Goal: Task Accomplishment & Management: Complete application form

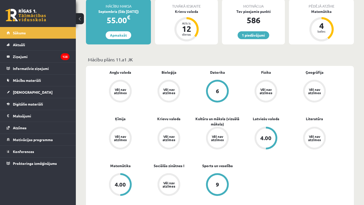
scroll to position [99, 0]
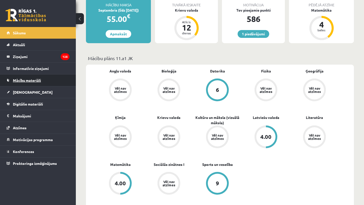
click at [30, 85] on link "Mācību materiāli" at bounding box center [38, 81] width 63 height 12
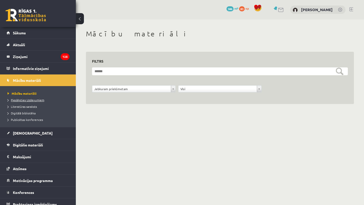
scroll to position [5, 0]
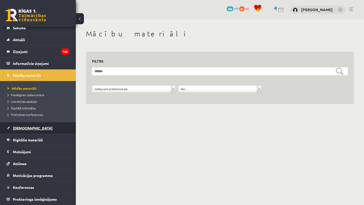
click at [22, 131] on link "[DEMOGRAPHIC_DATA]" at bounding box center [38, 128] width 63 height 12
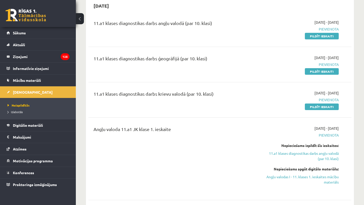
scroll to position [54, 0]
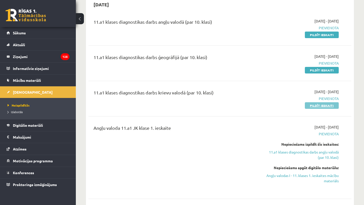
click at [316, 107] on link "Pildīt ieskaiti" at bounding box center [322, 105] width 34 height 7
click at [319, 106] on link "Pildīt ieskaiti" at bounding box center [322, 105] width 34 height 7
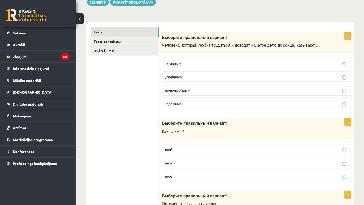
scroll to position [67, 0]
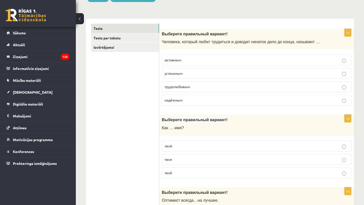
click at [195, 86] on p "трудолюбивым" at bounding box center [256, 86] width 184 height 5
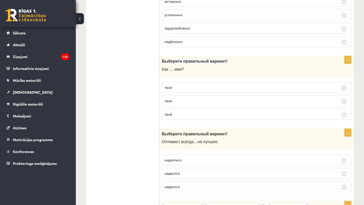
scroll to position [126, 0]
click at [174, 113] on p "твоё" at bounding box center [256, 113] width 184 height 5
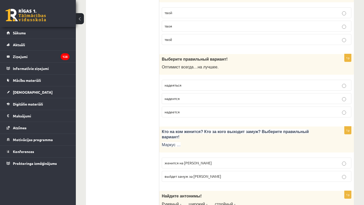
scroll to position [201, 0]
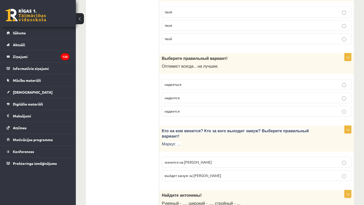
click at [174, 112] on span "надеется" at bounding box center [171, 111] width 15 height 5
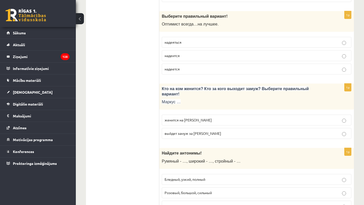
scroll to position [244, 0]
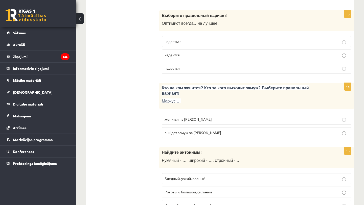
click at [199, 122] on p "женится на Агнии" at bounding box center [256, 119] width 184 height 5
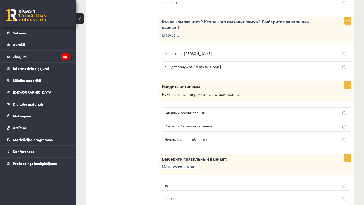
scroll to position [313, 0]
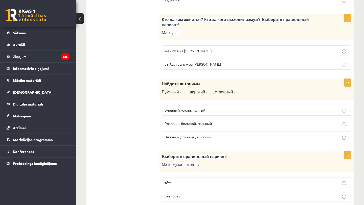
click at [191, 108] on span "Бледный, узкий, полный" at bounding box center [184, 110] width 41 height 5
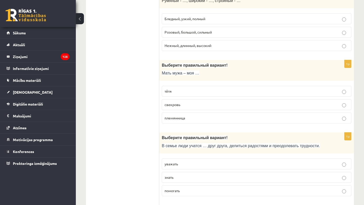
scroll to position [405, 0]
click at [189, 106] on p "свекровь" at bounding box center [256, 104] width 184 height 5
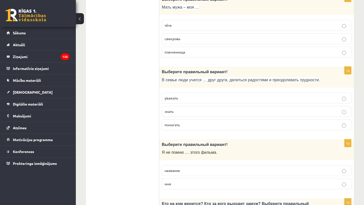
scroll to position [473, 0]
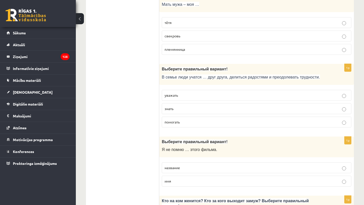
click at [183, 93] on p "уважать" at bounding box center [256, 95] width 184 height 5
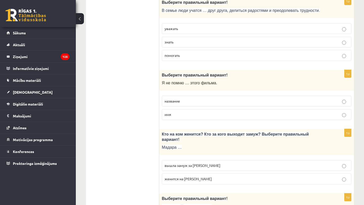
scroll to position [542, 0]
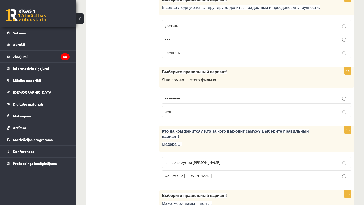
click at [179, 97] on span "название" at bounding box center [171, 98] width 15 height 5
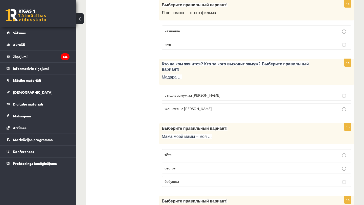
scroll to position [610, 0]
click at [189, 96] on span "вышла замуж за Марка" at bounding box center [192, 94] width 56 height 5
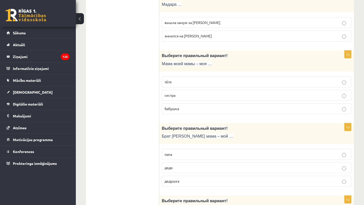
scroll to position [690, 0]
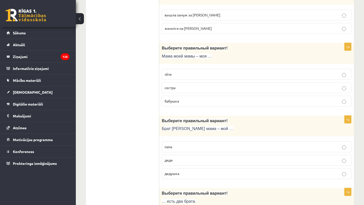
click at [181, 75] on p "тётя" at bounding box center [256, 74] width 184 height 5
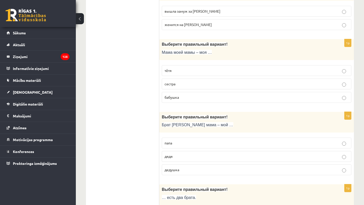
scroll to position [696, 0]
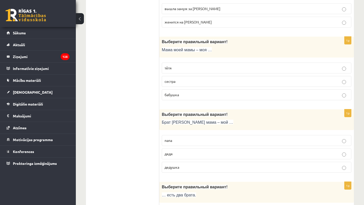
click at [174, 94] on span "бабушка" at bounding box center [171, 94] width 14 height 5
click at [175, 153] on p "дядя" at bounding box center [256, 153] width 184 height 5
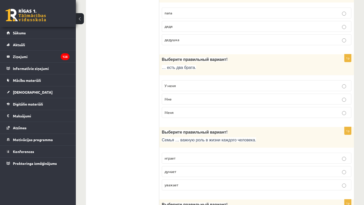
scroll to position [824, 0]
click at [193, 87] on p "У меня" at bounding box center [256, 85] width 184 height 5
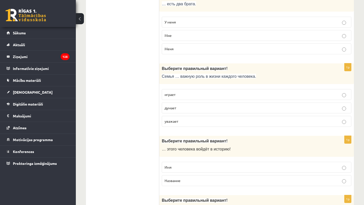
scroll to position [889, 0]
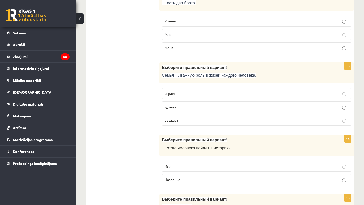
click at [179, 95] on p "играет" at bounding box center [256, 93] width 184 height 5
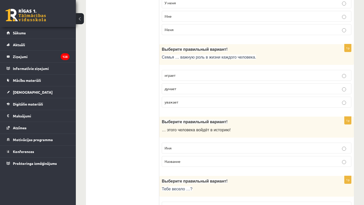
scroll to position [907, 0]
click at [168, 143] on label "Имя" at bounding box center [257, 147] width 190 height 11
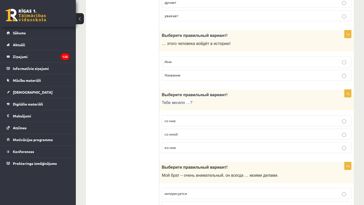
scroll to position [995, 0]
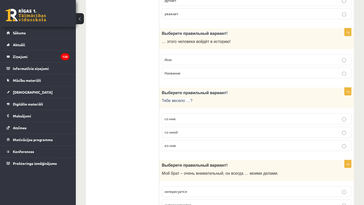
click at [187, 132] on p "со мной" at bounding box center [256, 132] width 184 height 5
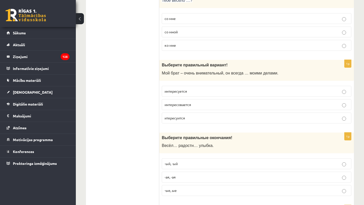
scroll to position [1096, 0]
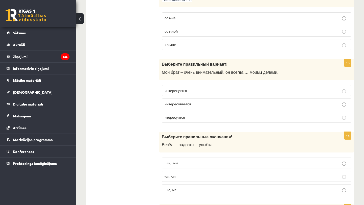
click at [184, 93] on label "интересуется" at bounding box center [257, 90] width 190 height 11
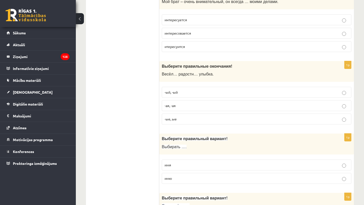
scroll to position [1168, 0]
click at [181, 104] on p "-ая, -ая" at bounding box center [256, 105] width 184 height 5
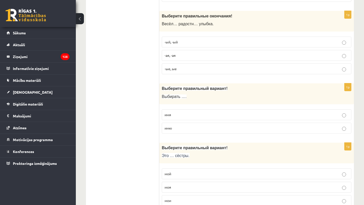
scroll to position [1225, 0]
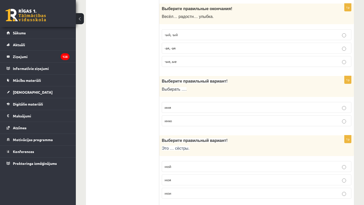
click at [192, 106] on p "имя" at bounding box center [256, 107] width 184 height 5
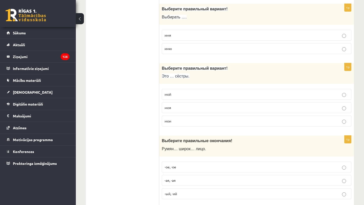
scroll to position [1298, 0]
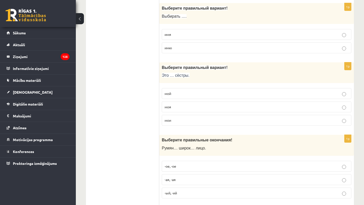
click at [173, 118] on p "мои" at bounding box center [256, 120] width 184 height 5
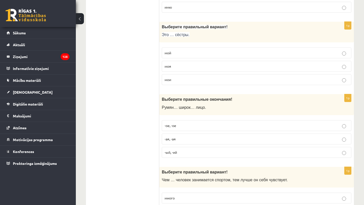
scroll to position [1339, 0]
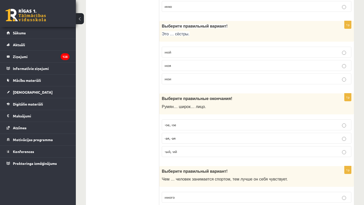
click at [173, 127] on p "-ое, -ое" at bounding box center [256, 124] width 184 height 5
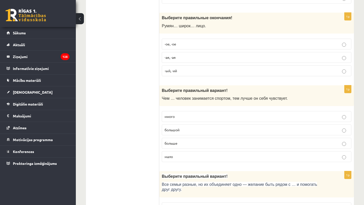
scroll to position [1421, 0]
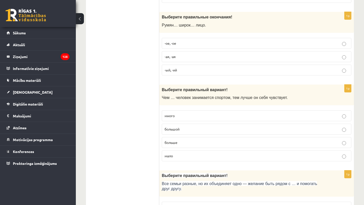
click at [174, 144] on p "больше" at bounding box center [256, 142] width 184 height 5
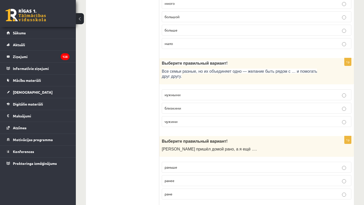
scroll to position [1534, 0]
click at [173, 108] on span "близкими" at bounding box center [172, 107] width 16 height 5
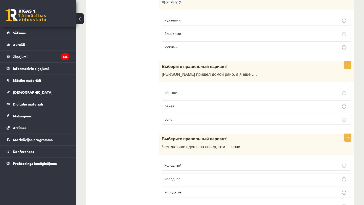
scroll to position [1609, 0]
click at [188, 90] on p "раньше" at bounding box center [256, 91] width 184 height 5
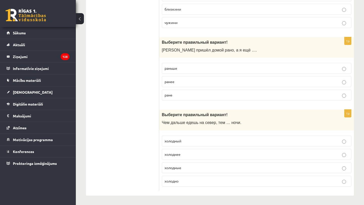
click at [175, 154] on span "холоднее" at bounding box center [172, 154] width 16 height 5
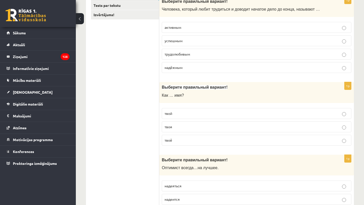
scroll to position [0, 0]
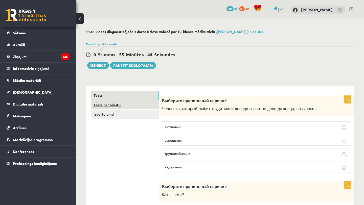
click at [125, 105] on link "Tests par tekstu" at bounding box center [125, 104] width 68 height 9
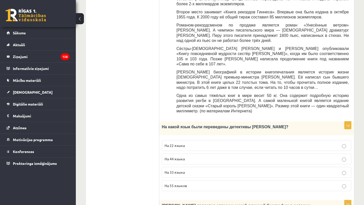
scroll to position [200, 0]
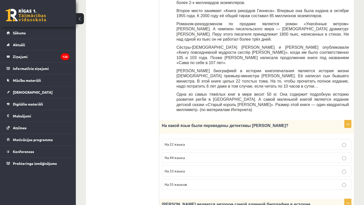
click at [178, 155] on span "На 44 языка" at bounding box center [174, 157] width 20 height 5
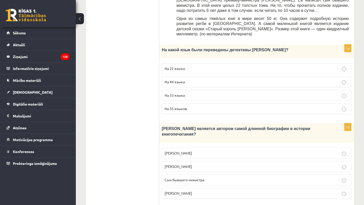
scroll to position [293, 0]
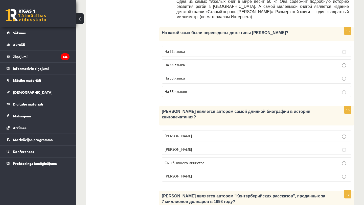
click at [179, 160] on span "Сын бывшего министра" at bounding box center [184, 162] width 40 height 5
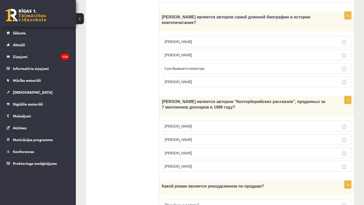
scroll to position [389, 0]
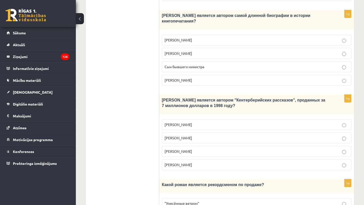
click at [191, 149] on p "Джефри Чосер" at bounding box center [256, 151] width 184 height 5
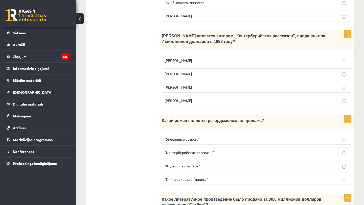
scroll to position [455, 0]
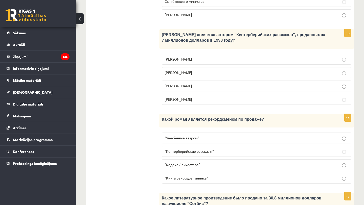
click at [198, 136] on span ""Унесённые ветром"" at bounding box center [181, 138] width 35 height 5
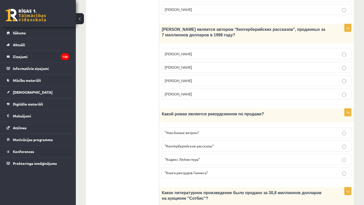
scroll to position [520, 0]
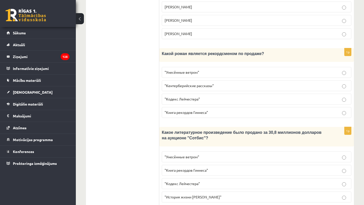
click at [198, 181] on p ""Кодекс Лейчестера"" at bounding box center [256, 183] width 184 height 5
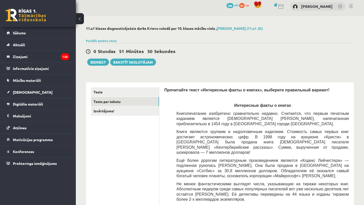
scroll to position [0, 0]
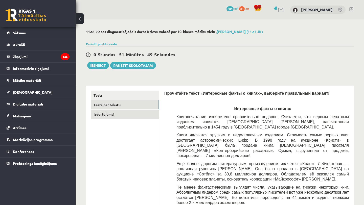
click at [113, 115] on link "Izvērtējums!" at bounding box center [125, 114] width 68 height 9
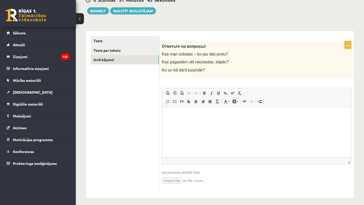
scroll to position [56, 0]
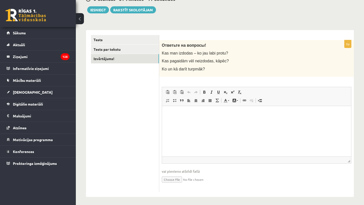
click at [218, 121] on html at bounding box center [256, 113] width 189 height 15
click at [169, 114] on p "**********" at bounding box center [256, 113] width 179 height 5
click at [219, 119] on html "**********" at bounding box center [256, 113] width 189 height 15
drag, startPoint x: 219, startPoint y: 119, endPoint x: 205, endPoint y: 120, distance: 14.7
click at [205, 120] on html "**********" at bounding box center [256, 113] width 189 height 15
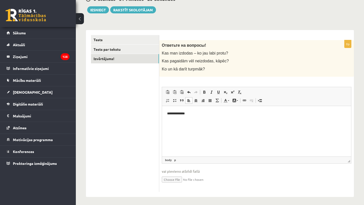
click at [205, 120] on html "**********" at bounding box center [256, 113] width 189 height 15
drag, startPoint x: 205, startPoint y: 120, endPoint x: 140, endPoint y: 114, distance: 64.4
click at [162, 114] on html "**********" at bounding box center [256, 113] width 189 height 15
click at [119, 37] on link "Tests" at bounding box center [125, 39] width 68 height 9
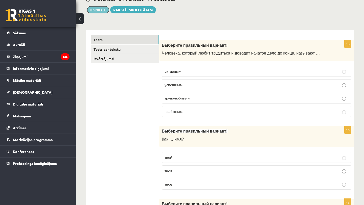
click at [103, 10] on button "Iesniegt" at bounding box center [98, 9] width 22 height 7
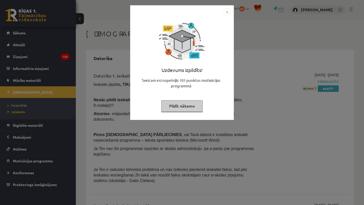
click at [182, 104] on button "Pildīt nākamo" at bounding box center [181, 106] width 41 height 12
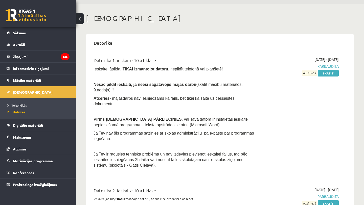
scroll to position [16, 0]
click at [29, 79] on span "Mācību materiāli" at bounding box center [27, 80] width 28 height 5
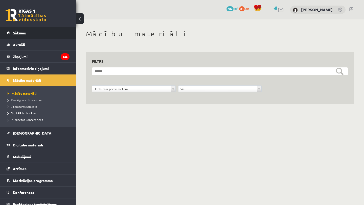
click at [23, 31] on span "Sākums" at bounding box center [19, 33] width 13 height 5
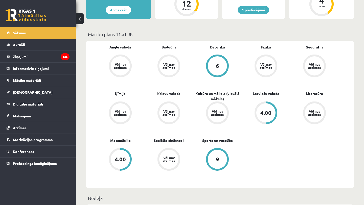
scroll to position [123, 0]
click at [30, 91] on link "[DEMOGRAPHIC_DATA]" at bounding box center [38, 92] width 63 height 12
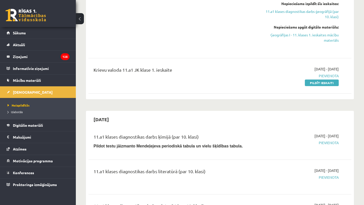
scroll to position [242, 0]
click at [48, 131] on link "Digitālie materiāli" at bounding box center [38, 126] width 63 height 12
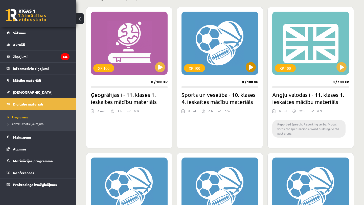
scroll to position [138, 0]
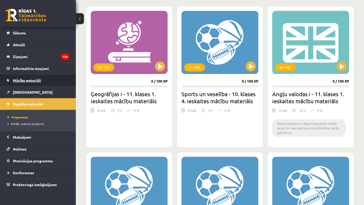
click at [31, 83] on link "Mācību materiāli" at bounding box center [38, 81] width 63 height 12
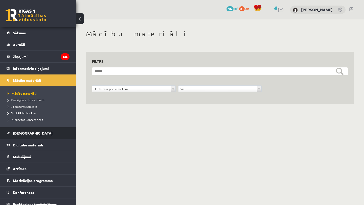
click at [26, 136] on link "[DEMOGRAPHIC_DATA]" at bounding box center [38, 133] width 63 height 12
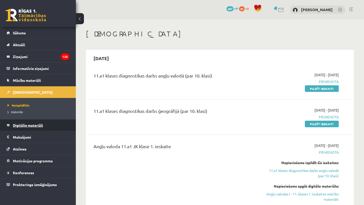
click at [37, 126] on span "Digitālie materiāli" at bounding box center [28, 125] width 30 height 5
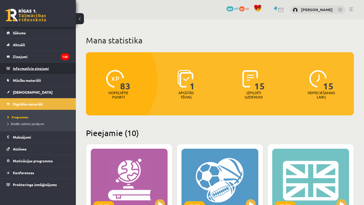
click at [40, 71] on legend "Informatīvie ziņojumi 0" at bounding box center [41, 69] width 57 height 12
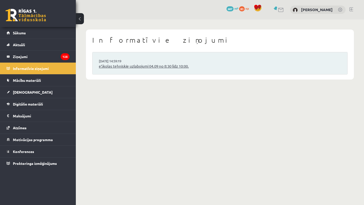
click at [138, 68] on link "eSkolas tehniskie uzlabojumi 04.09 no 8:30 līdz 10:00." at bounding box center [220, 66] width 242 height 6
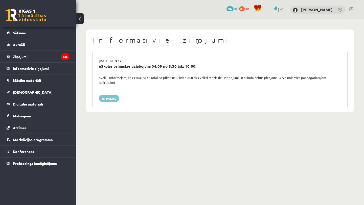
click at [114, 97] on link "Atpakaļ" at bounding box center [109, 98] width 20 height 7
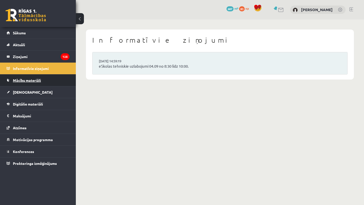
click at [37, 83] on link "Mācību materiāli" at bounding box center [38, 81] width 63 height 12
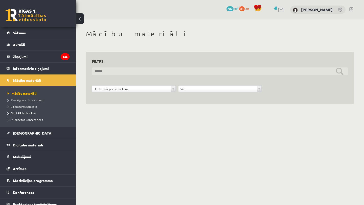
click at [342, 70] on input "text" at bounding box center [220, 71] width 256 height 8
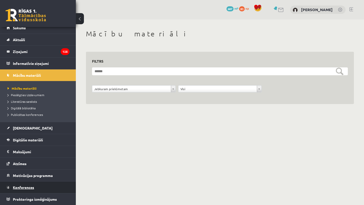
click at [29, 185] on link "Konferences" at bounding box center [38, 188] width 63 height 12
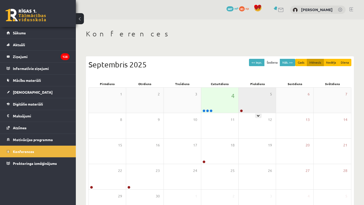
click at [251, 103] on div "5" at bounding box center [257, 100] width 37 height 25
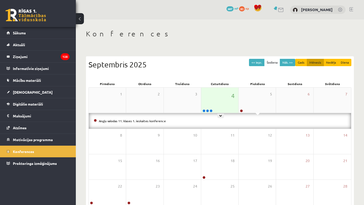
click at [220, 102] on div "4" at bounding box center [219, 100] width 37 height 25
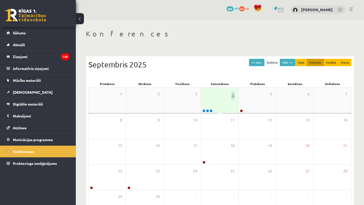
click at [220, 102] on div "4" at bounding box center [219, 100] width 37 height 25
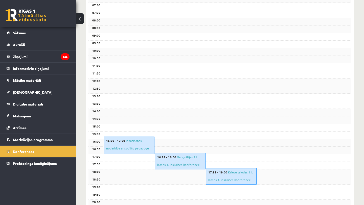
scroll to position [151, 0]
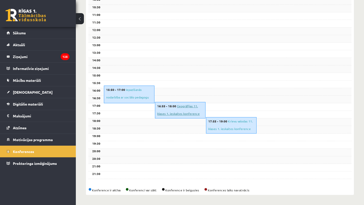
click at [187, 114] on link "Ģeogrāfijas 11. klases 1. ieskaites konference" at bounding box center [178, 110] width 42 height 12
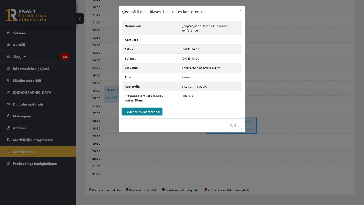
click at [151, 114] on link "Pievienoties konferencei" at bounding box center [142, 111] width 40 height 7
click at [150, 112] on link "Pievienoties konferencei" at bounding box center [142, 111] width 40 height 7
click at [240, 10] on button "×" at bounding box center [241, 11] width 8 height 10
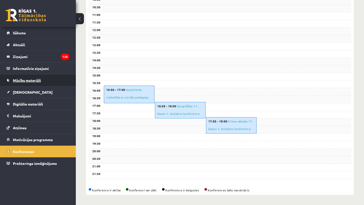
click at [28, 78] on link "Mācību materiāli" at bounding box center [38, 81] width 63 height 12
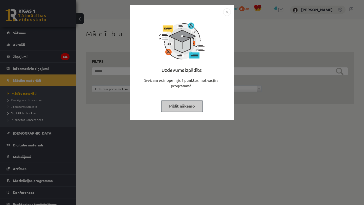
click at [182, 106] on button "Pildīt nākamo" at bounding box center [181, 106] width 41 height 12
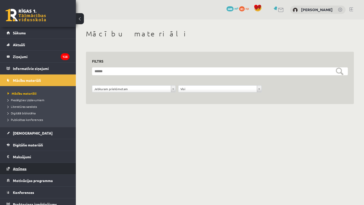
scroll to position [5, 0]
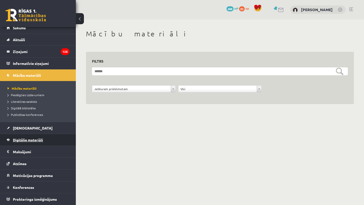
click at [27, 139] on span "Digitālie materiāli" at bounding box center [28, 140] width 30 height 5
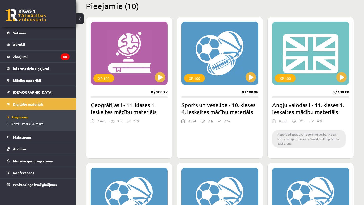
scroll to position [130, 0]
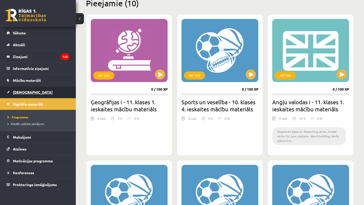
click at [32, 94] on link "[DEMOGRAPHIC_DATA]" at bounding box center [38, 92] width 63 height 12
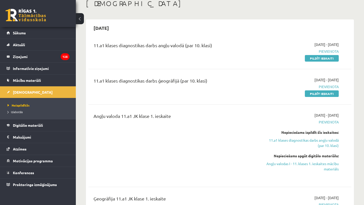
scroll to position [35, 0]
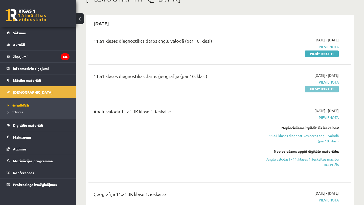
click at [321, 89] on link "Pildīt ieskaiti" at bounding box center [322, 89] width 34 height 7
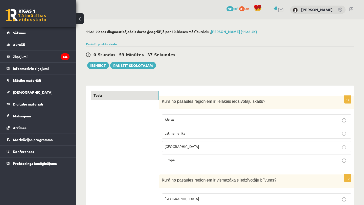
click at [179, 147] on p "[GEOGRAPHIC_DATA]" at bounding box center [256, 146] width 184 height 5
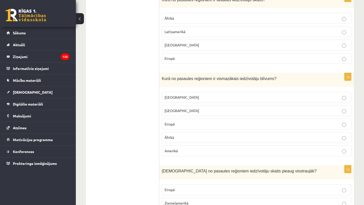
scroll to position [104, 0]
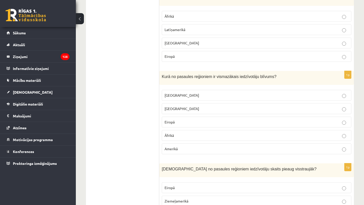
click at [189, 123] on p "Eiropā" at bounding box center [256, 122] width 184 height 5
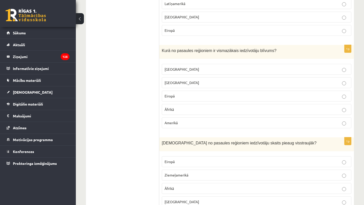
scroll to position [132, 0]
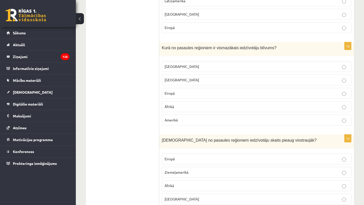
click at [181, 65] on p "Austrālijā" at bounding box center [256, 66] width 184 height 5
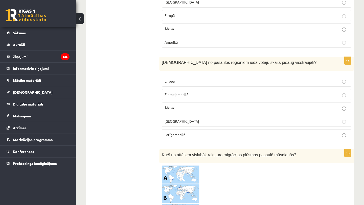
scroll to position [211, 0]
click at [171, 107] on span "Āfrikā" at bounding box center [168, 107] width 9 height 5
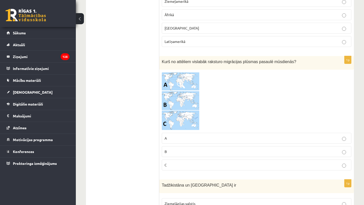
scroll to position [310, 0]
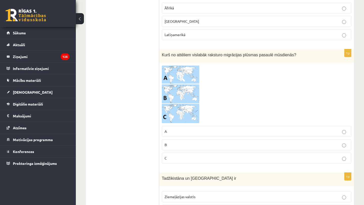
click at [182, 84] on img at bounding box center [181, 94] width 38 height 58
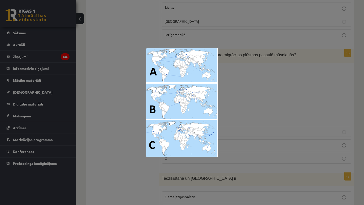
click at [250, 88] on div at bounding box center [182, 102] width 364 height 205
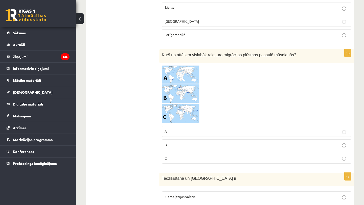
click at [164, 156] on span "C" at bounding box center [165, 158] width 2 height 5
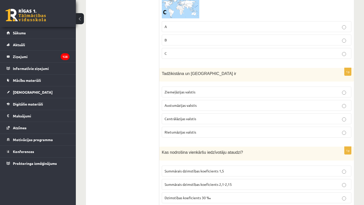
scroll to position [416, 0]
click at [185, 116] on span "Centrālāzijas valstis" at bounding box center [180, 118] width 32 height 5
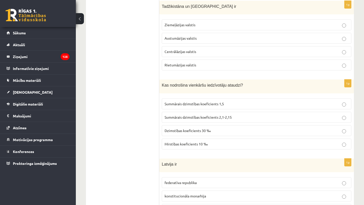
scroll to position [483, 0]
click at [218, 119] on p "Summārais dzimstības koeficients 2,1-2,15" at bounding box center [256, 116] width 184 height 5
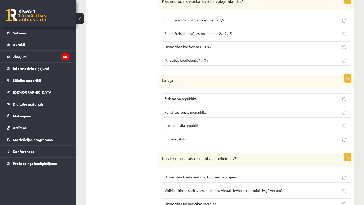
scroll to position [567, 0]
click at [200, 126] on span "prezidentāla republika" at bounding box center [182, 125] width 36 height 5
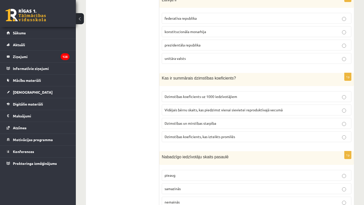
scroll to position [647, 0]
click at [257, 109] on span "Vidējais bērnu skaits, kas piedzimst vienai sievietei reproduktīvajā vecumā" at bounding box center [223, 110] width 118 height 5
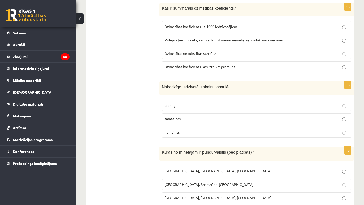
scroll to position [718, 0]
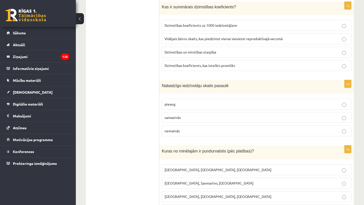
click at [200, 131] on p "nemainās" at bounding box center [256, 130] width 184 height 5
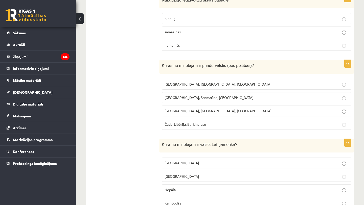
scroll to position [807, 0]
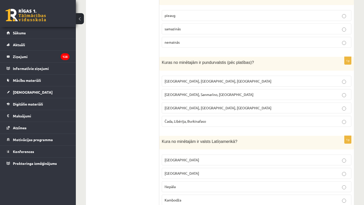
click at [200, 80] on span "Latvija, Lietuva, Igaunija" at bounding box center [217, 81] width 107 height 5
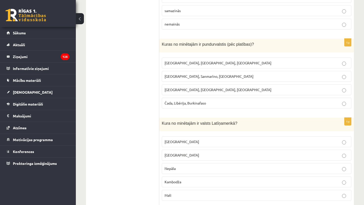
scroll to position [825, 0]
click at [190, 74] on span "Monako, Sanmarīno, Luksemburga" at bounding box center [208, 76] width 89 height 5
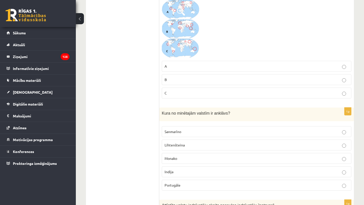
scroll to position [2379, 0]
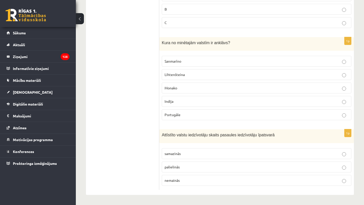
click at [171, 168] on span "palielinās" at bounding box center [171, 167] width 15 height 5
click at [202, 64] on p "Sanmarīno" at bounding box center [256, 61] width 184 height 5
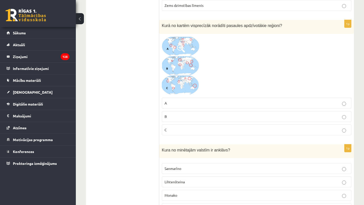
scroll to position [2253, 0]
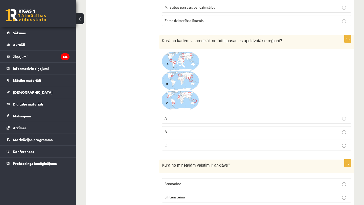
click at [185, 81] on img at bounding box center [181, 81] width 38 height 59
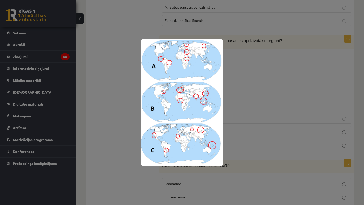
click at [270, 88] on div at bounding box center [182, 102] width 364 height 205
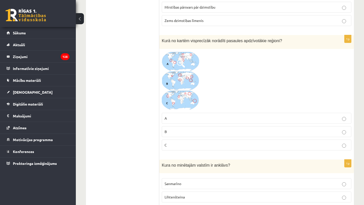
click at [171, 133] on p "B" at bounding box center [256, 131] width 184 height 5
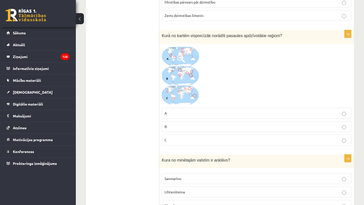
scroll to position [2259, 0]
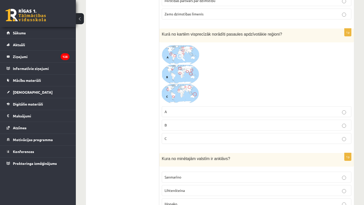
click at [184, 81] on img at bounding box center [181, 74] width 38 height 59
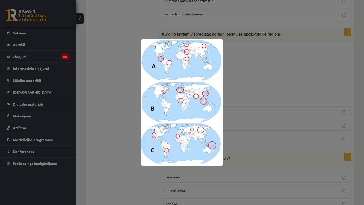
click at [262, 95] on div at bounding box center [182, 102] width 364 height 205
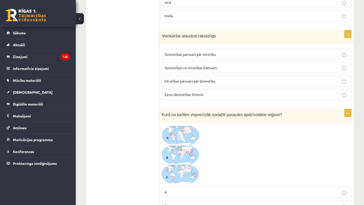
scroll to position [2173, 0]
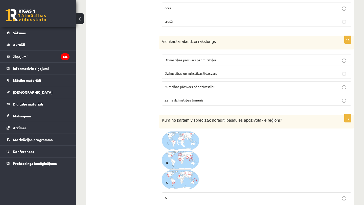
click at [177, 76] on p "Dzimstības un mirstības līdzsvars" at bounding box center [256, 73] width 184 height 5
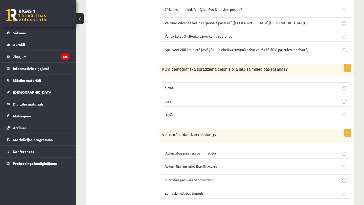
scroll to position [2083, 0]
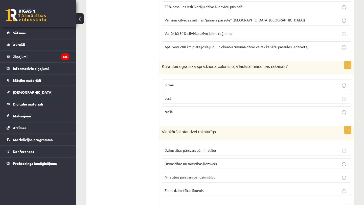
click at [209, 87] on p "pirmā" at bounding box center [256, 84] width 184 height 5
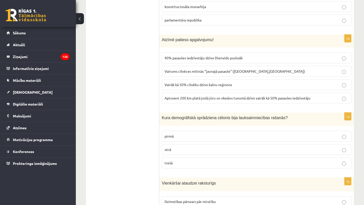
scroll to position [2026, 0]
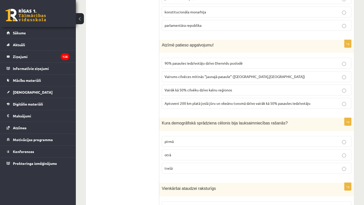
click at [179, 92] on span "Vairāk kā 50% cilvēku dzīvo kalnu reģionos" at bounding box center [197, 90] width 67 height 5
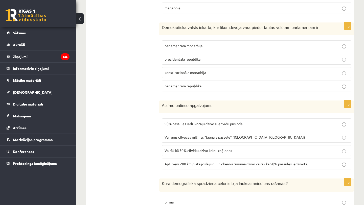
scroll to position [1965, 0]
click at [178, 89] on p "parlamentāra republika" at bounding box center [256, 86] width 184 height 5
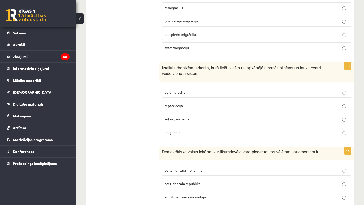
scroll to position [1841, 0]
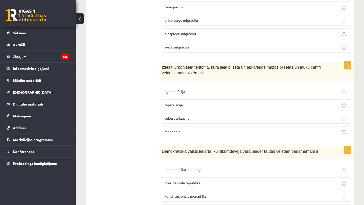
click at [192, 94] on p "aglomerācija" at bounding box center [256, 91] width 184 height 5
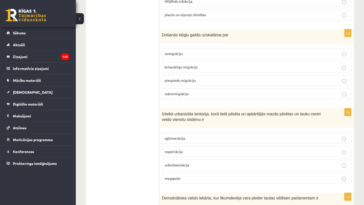
scroll to position [1794, 0]
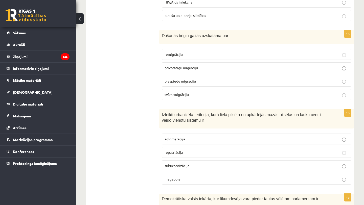
click at [194, 83] on span "piespiedu migrāciju" at bounding box center [179, 81] width 31 height 5
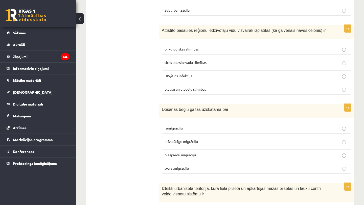
scroll to position [1719, 0]
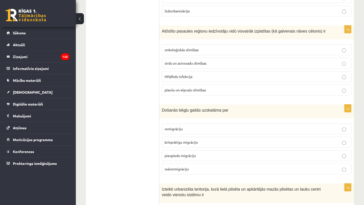
click at [192, 66] on p "sirds un asinsvadu slimības" at bounding box center [256, 63] width 184 height 5
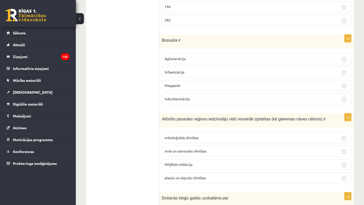
scroll to position [1630, 0]
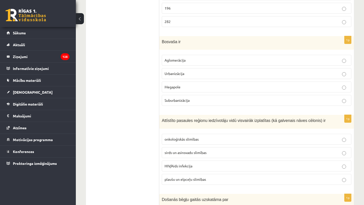
click at [168, 89] on p "Megapole" at bounding box center [256, 86] width 184 height 5
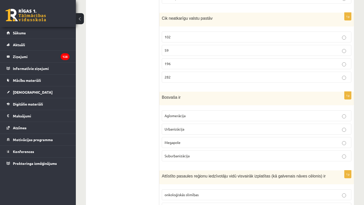
scroll to position [1552, 0]
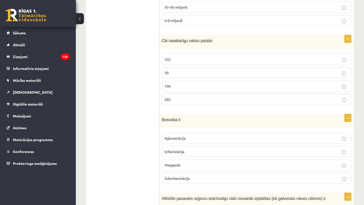
click at [207, 87] on p "196" at bounding box center [256, 86] width 184 height 5
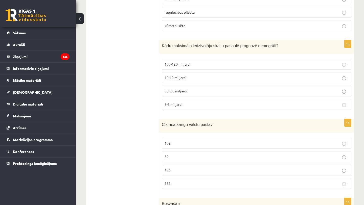
scroll to position [1467, 0]
click at [186, 78] on span "10-12 miljardi" at bounding box center [175, 78] width 22 height 5
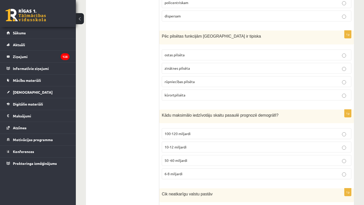
scroll to position [1398, 0]
click at [174, 94] on span "kūrortpilsēta" at bounding box center [174, 95] width 21 height 5
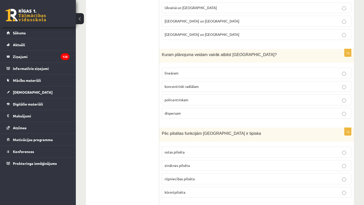
scroll to position [1302, 0]
click at [188, 84] on span "koncentriski radiālam" at bounding box center [181, 86] width 34 height 5
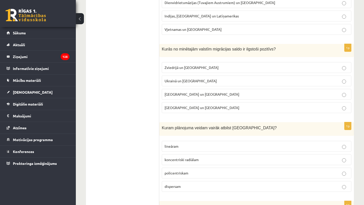
scroll to position [1227, 0]
click at [175, 67] on span "Zviedrijā un ASV" at bounding box center [191, 68] width 54 height 5
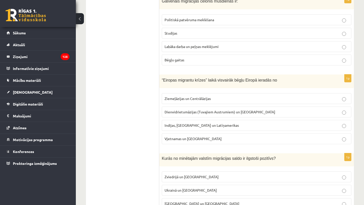
scroll to position [1117, 0]
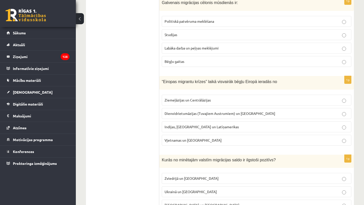
click at [183, 112] on span "Dienvidrietumāzijas (Tuvajiem Austrumiem) un Āfrikas" at bounding box center [219, 113] width 111 height 5
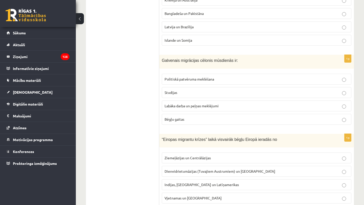
scroll to position [1058, 0]
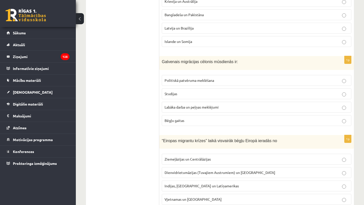
click at [182, 120] on span "Bēgļu gaitas" at bounding box center [174, 120] width 20 height 5
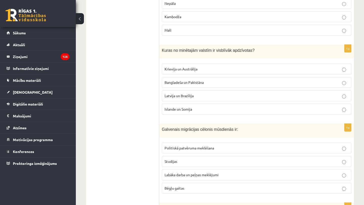
scroll to position [990, 0]
click at [183, 81] on span "Bangladeša un Pakistāna" at bounding box center [183, 83] width 39 height 5
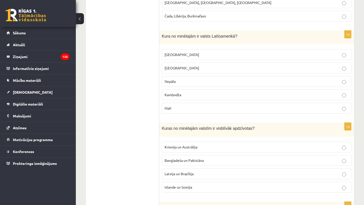
scroll to position [907, 0]
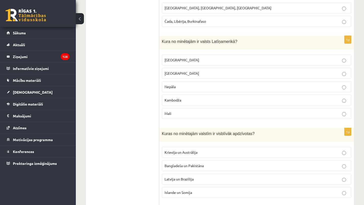
click at [183, 61] on p "Meksika" at bounding box center [256, 59] width 184 height 5
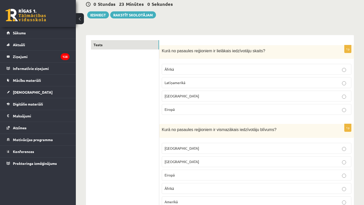
scroll to position [0, 0]
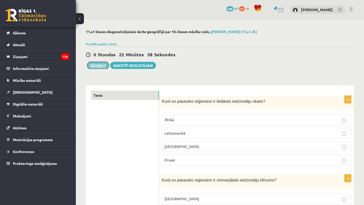
click at [104, 67] on button "Iesniegt" at bounding box center [98, 65] width 22 height 7
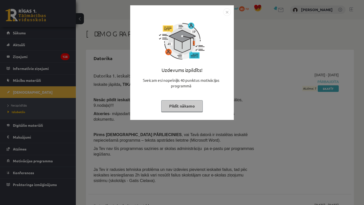
click at [176, 103] on button "Pildīt nākamo" at bounding box center [181, 106] width 41 height 12
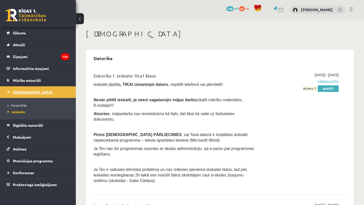
click at [22, 91] on span "[DEMOGRAPHIC_DATA]" at bounding box center [33, 92] width 40 height 5
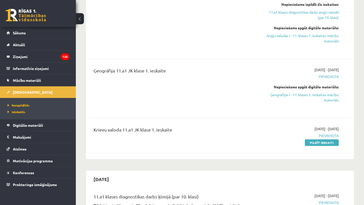
scroll to position [125, 0]
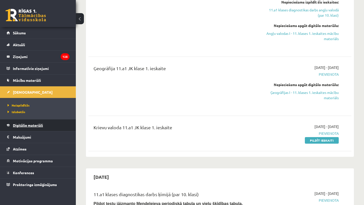
click at [24, 127] on link "Digitālie materiāli" at bounding box center [38, 126] width 63 height 12
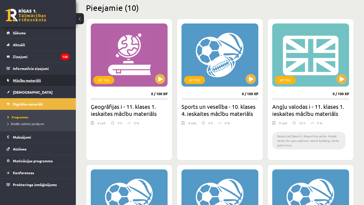
click at [20, 84] on link "Mācību materiāli" at bounding box center [38, 81] width 63 height 12
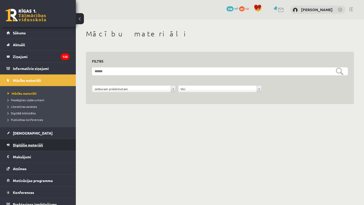
click at [24, 148] on link "Digitālie materiāli" at bounding box center [38, 145] width 63 height 12
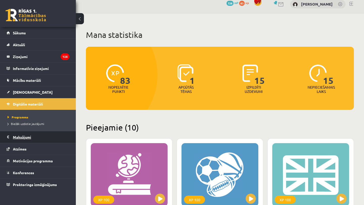
scroll to position [6, 0]
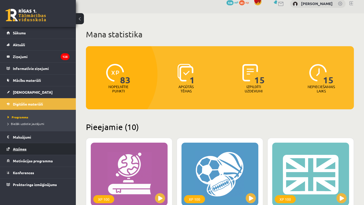
click at [19, 150] on span "Atzīmes" at bounding box center [20, 149] width 14 height 5
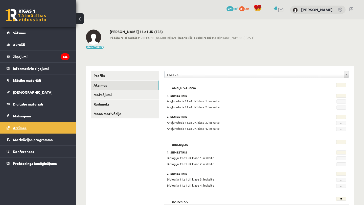
click at [39, 125] on link "Atzīmes" at bounding box center [38, 128] width 63 height 12
click at [28, 93] on link "[DEMOGRAPHIC_DATA]" at bounding box center [38, 92] width 63 height 12
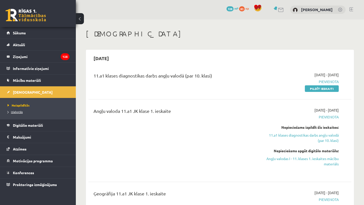
click at [20, 112] on span "Izlabotās" at bounding box center [15, 112] width 15 height 4
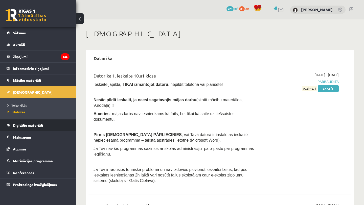
click at [39, 127] on span "Digitālie materiāli" at bounding box center [28, 125] width 30 height 5
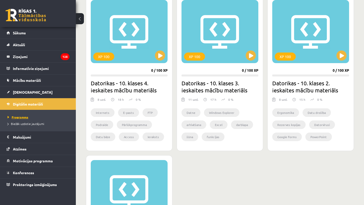
scroll to position [437, 0]
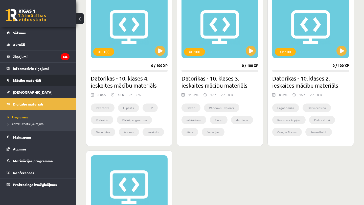
click at [27, 83] on link "Mācību materiāli" at bounding box center [38, 81] width 63 height 12
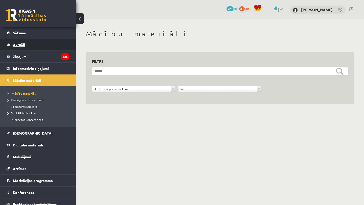
click at [31, 46] on link "Aktuāli" at bounding box center [38, 45] width 63 height 12
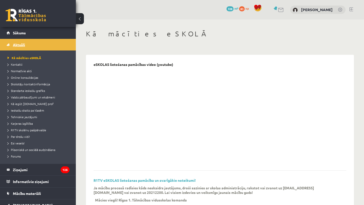
click at [29, 40] on link "Aktuāli" at bounding box center [38, 45] width 63 height 12
click at [26, 33] on link "Sākums" at bounding box center [38, 33] width 63 height 12
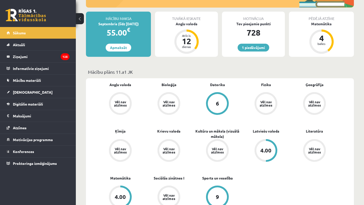
scroll to position [85, 0]
click at [25, 92] on span "[DEMOGRAPHIC_DATA]" at bounding box center [33, 92] width 40 height 5
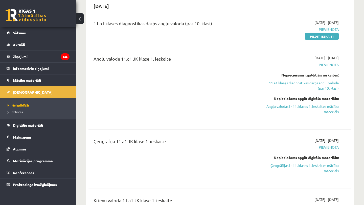
scroll to position [59, 0]
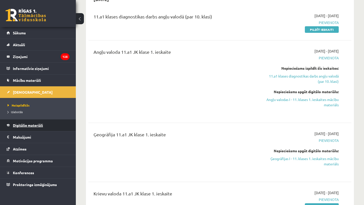
click at [22, 128] on link "Digitālie materiāli" at bounding box center [38, 126] width 63 height 12
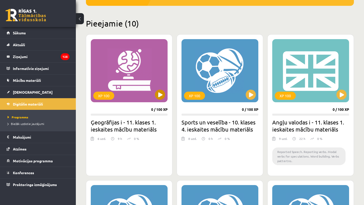
scroll to position [126, 0]
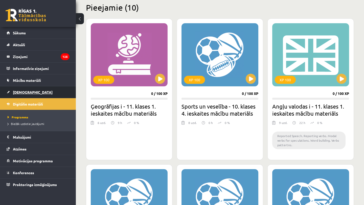
click at [29, 97] on link "[DEMOGRAPHIC_DATA]" at bounding box center [38, 92] width 63 height 12
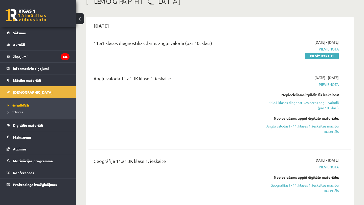
scroll to position [30, 0]
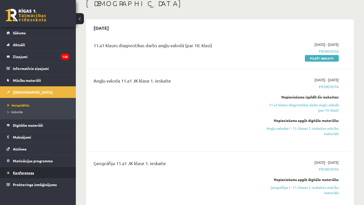
click at [21, 172] on span "Konferences" at bounding box center [23, 173] width 21 height 5
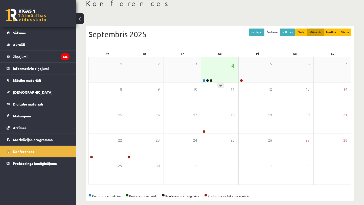
click at [214, 73] on div "4" at bounding box center [219, 69] width 37 height 25
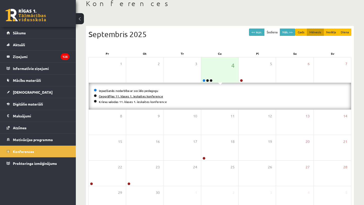
click at [132, 96] on link "Ģeogrāfijas 11. klases 1. ieskaites konference" at bounding box center [131, 96] width 64 height 4
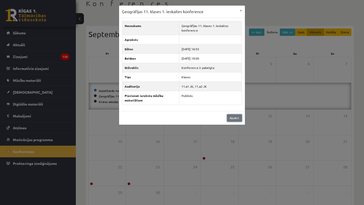
click at [237, 118] on link "Aizvērt" at bounding box center [234, 117] width 15 height 7
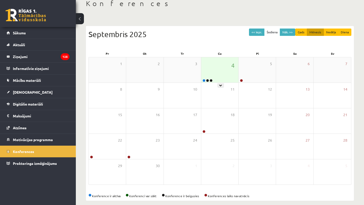
click at [225, 61] on div "4" at bounding box center [219, 69] width 37 height 25
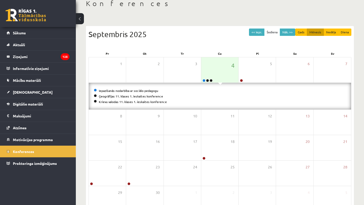
click at [241, 35] on div "Septembris 2025" at bounding box center [219, 34] width 263 height 11
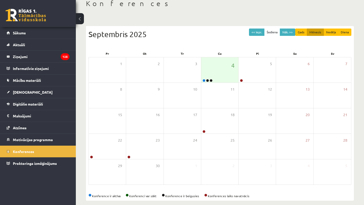
scroll to position [36, 0]
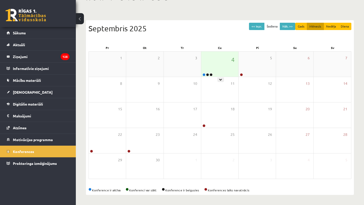
click at [218, 70] on div "4" at bounding box center [219, 64] width 37 height 25
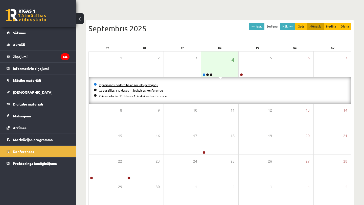
click at [148, 84] on link "Iepazīšanās nodarbība ar sociālo pedagogu" at bounding box center [128, 85] width 59 height 4
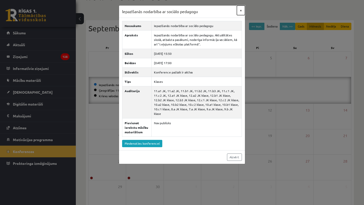
click at [242, 12] on button "×" at bounding box center [241, 11] width 8 height 10
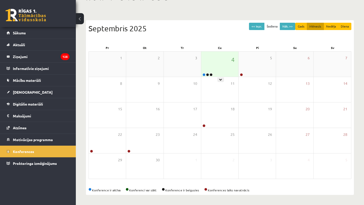
click at [214, 64] on div "4" at bounding box center [219, 64] width 37 height 25
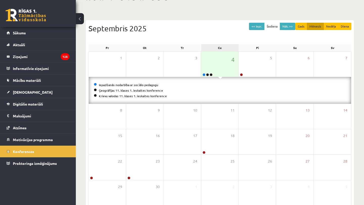
click at [208, 46] on div "Ce" at bounding box center [220, 47] width 38 height 7
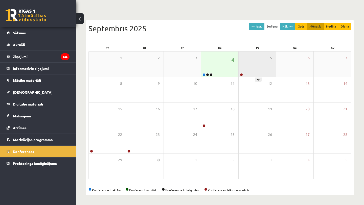
click at [253, 65] on div "5" at bounding box center [257, 64] width 37 height 25
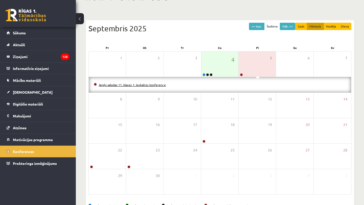
click at [151, 84] on link "Angļu valodas 11. klases 1. ieskaites konference" at bounding box center [132, 85] width 67 height 4
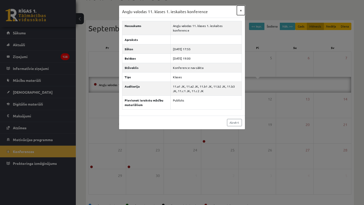
click at [242, 10] on button "×" at bounding box center [241, 11] width 8 height 10
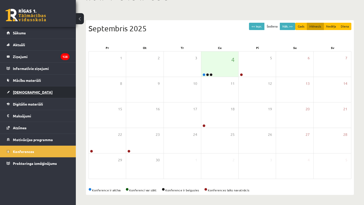
click at [23, 89] on link "[DEMOGRAPHIC_DATA]" at bounding box center [38, 92] width 63 height 12
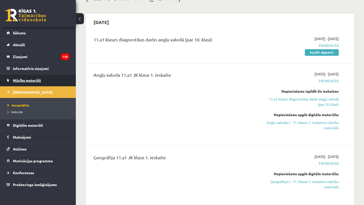
click at [25, 84] on link "Mācību materiāli" at bounding box center [38, 81] width 63 height 12
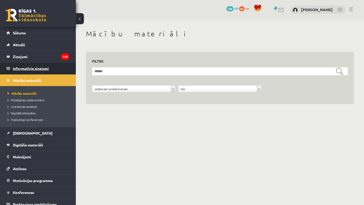
click at [27, 70] on legend "Informatīvie ziņojumi 0" at bounding box center [41, 69] width 57 height 12
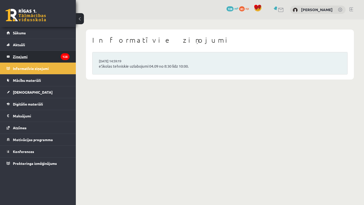
click at [23, 60] on legend "Ziņojumi 125" at bounding box center [41, 57] width 57 height 12
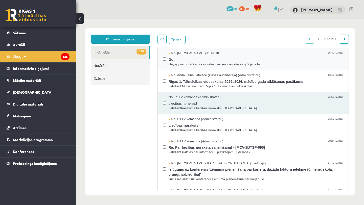
click at [212, 59] on span "Gc" at bounding box center [256, 59] width 175 height 6
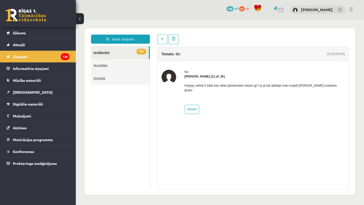
click at [116, 53] on link "124 Ienākošie" at bounding box center [120, 52] width 58 height 13
click at [30, 57] on legend "Ziņojumi 125" at bounding box center [41, 57] width 57 height 12
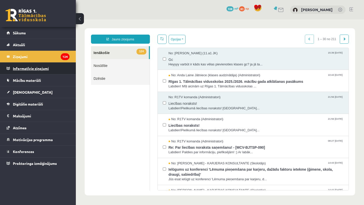
click at [40, 70] on legend "Informatīvie ziņojumi 0" at bounding box center [41, 69] width 57 height 12
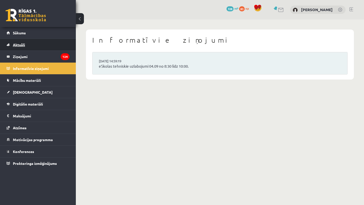
click at [22, 41] on link "Aktuāli" at bounding box center [38, 45] width 63 height 12
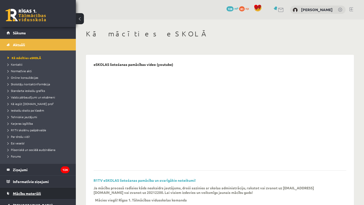
click at [26, 195] on link "Mācību materiāli" at bounding box center [38, 194] width 63 height 12
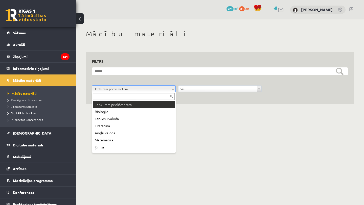
click at [141, 93] on input "text" at bounding box center [134, 96] width 82 height 7
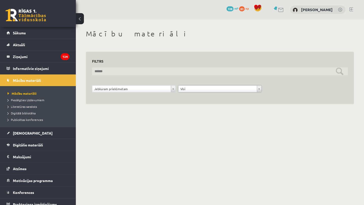
click at [182, 71] on input "text" at bounding box center [220, 71] width 256 height 8
click at [338, 71] on input "text" at bounding box center [220, 71] width 256 height 8
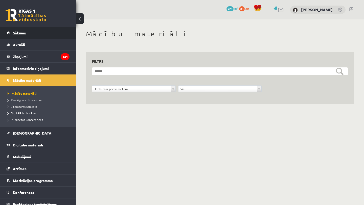
click at [30, 32] on link "Sākums" at bounding box center [38, 33] width 63 height 12
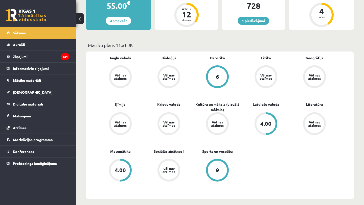
scroll to position [98, 0]
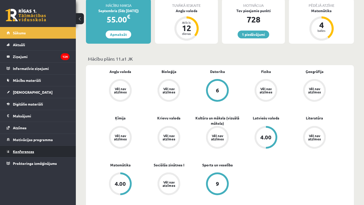
click at [47, 152] on link "Konferences" at bounding box center [38, 152] width 63 height 12
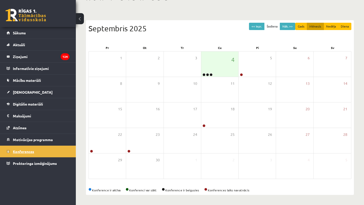
scroll to position [36, 0]
click at [39, 102] on span "Digitālie materiāli" at bounding box center [28, 104] width 30 height 5
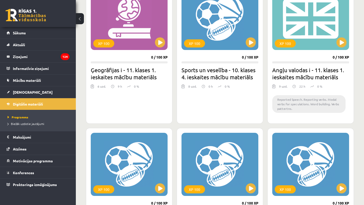
scroll to position [162, 0]
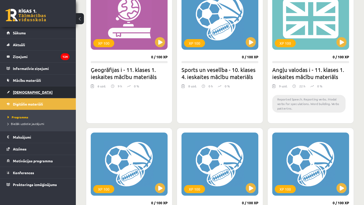
click at [24, 96] on link "[DEMOGRAPHIC_DATA]" at bounding box center [38, 92] width 63 height 12
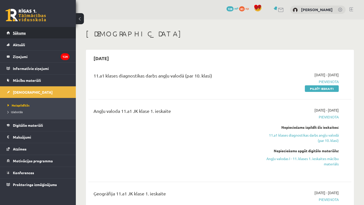
click at [43, 32] on link "Sākums" at bounding box center [38, 33] width 63 height 12
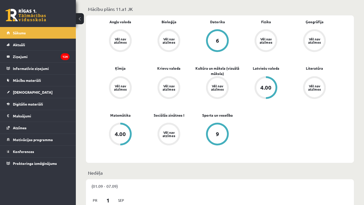
scroll to position [148, 0]
click at [31, 93] on link "[DEMOGRAPHIC_DATA]" at bounding box center [38, 92] width 63 height 12
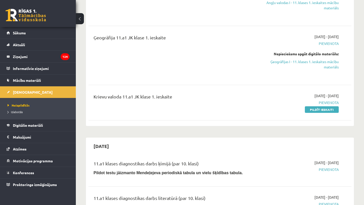
scroll to position [157, 0]
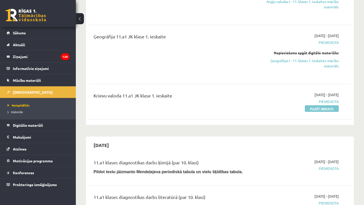
click at [327, 107] on link "Pildīt ieskaiti" at bounding box center [322, 108] width 34 height 7
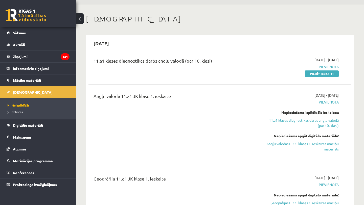
scroll to position [13, 0]
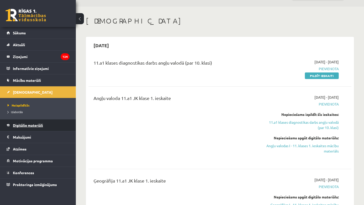
click at [46, 126] on link "Digitālie materiāli" at bounding box center [38, 126] width 63 height 12
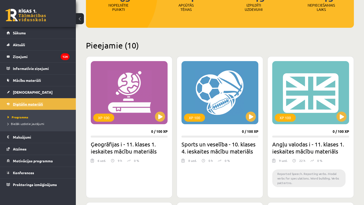
scroll to position [88, 0]
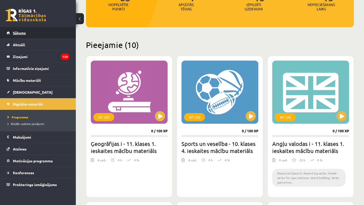
click at [21, 34] on span "Sākums" at bounding box center [19, 33] width 13 height 5
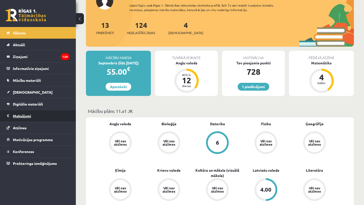
scroll to position [56, 0]
